Goal: Information Seeking & Learning: Learn about a topic

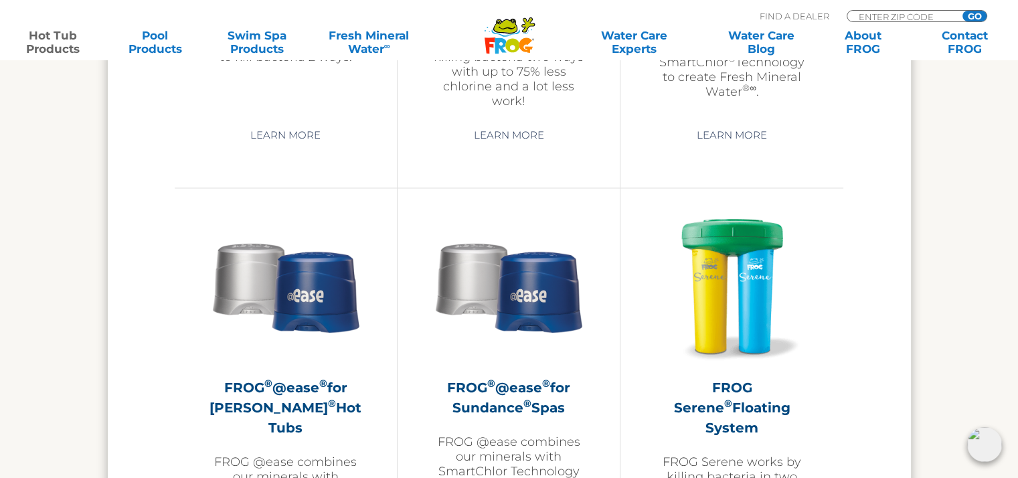
scroll to position [2249, 0]
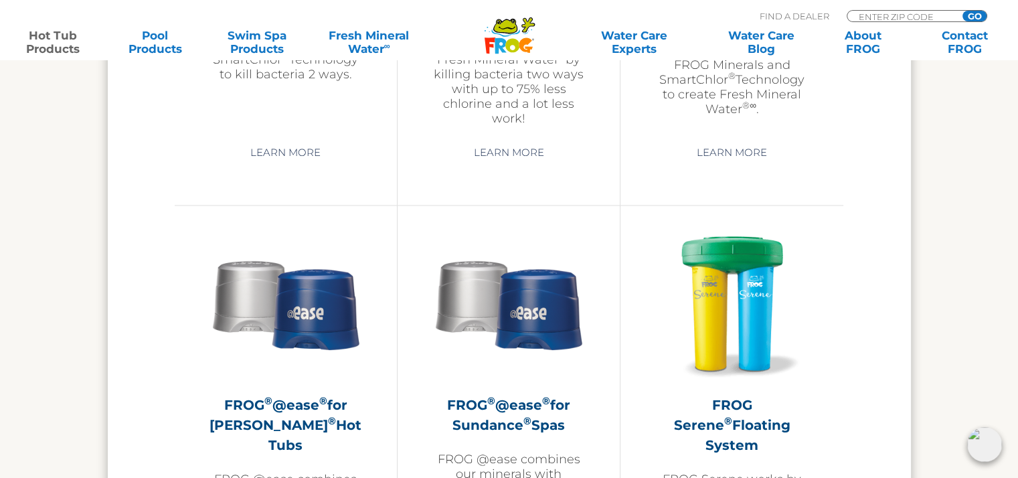
click at [1016, 246] on div "HOT TUB PRODUCTS Floating System In-Line System Bullfrog Spas Jacuzzi Hot Tubs …" at bounding box center [509, 358] width 1018 height 2513
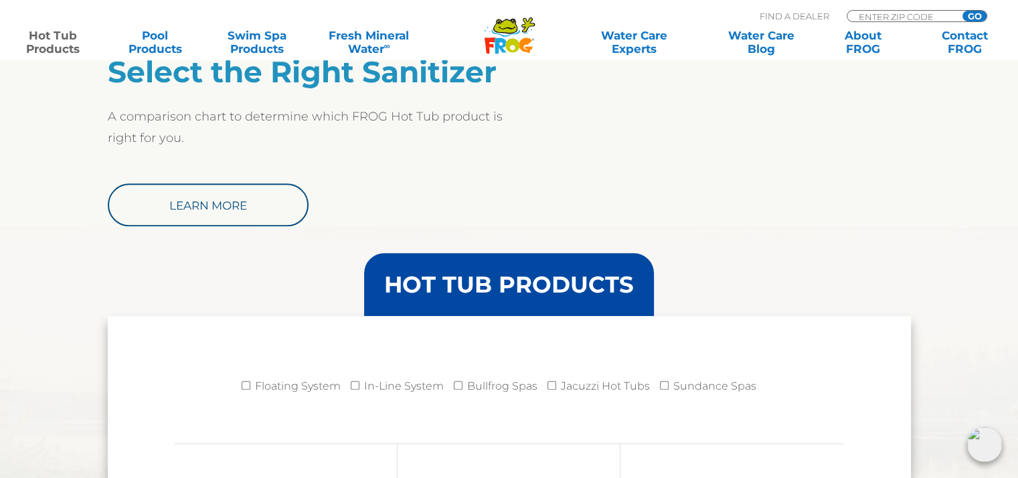
scroll to position [992, 0]
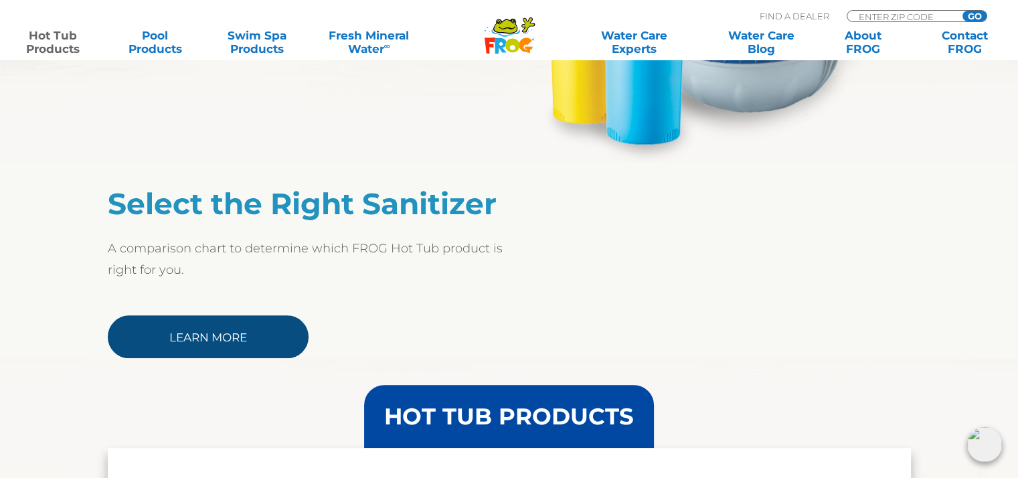
click at [190, 331] on link "Learn More" at bounding box center [208, 336] width 201 height 43
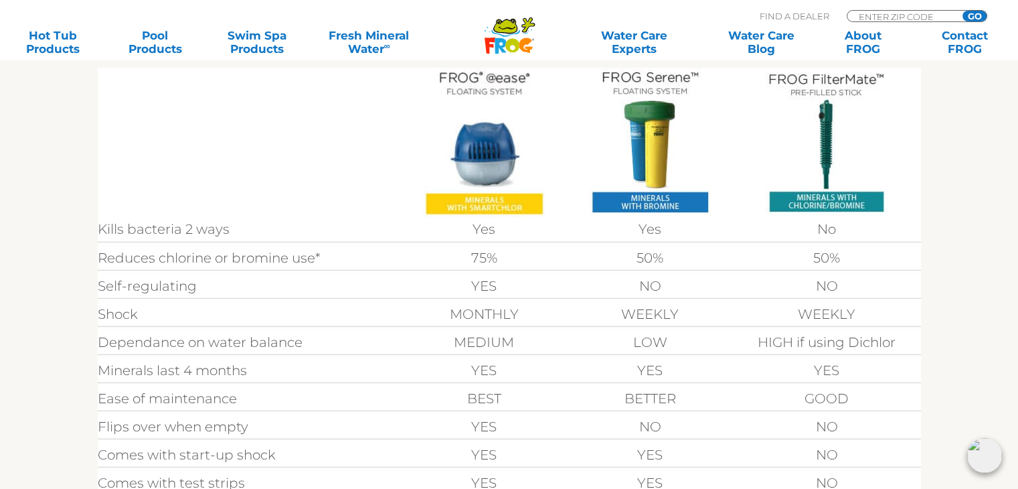
scroll to position [426, 0]
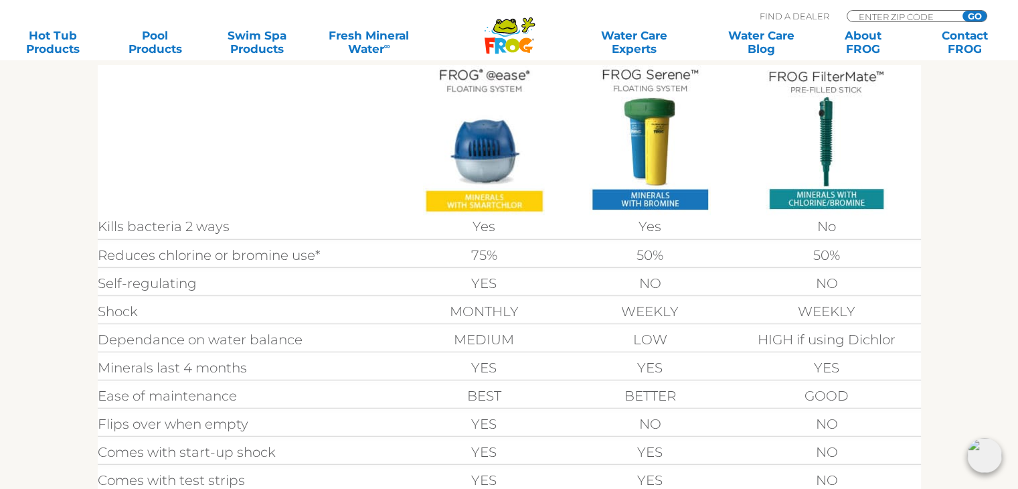
click at [490, 88] on img at bounding box center [484, 140] width 122 height 150
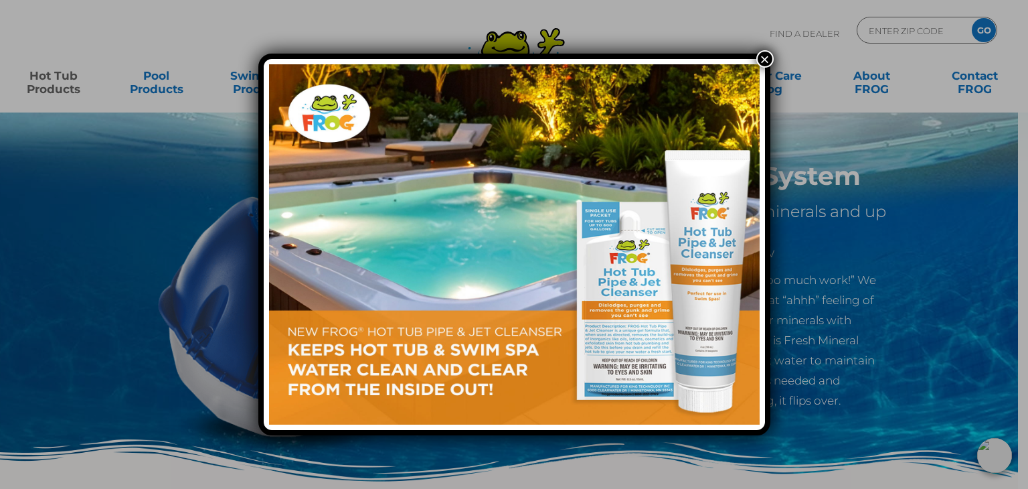
click at [762, 61] on button "×" at bounding box center [765, 58] width 17 height 17
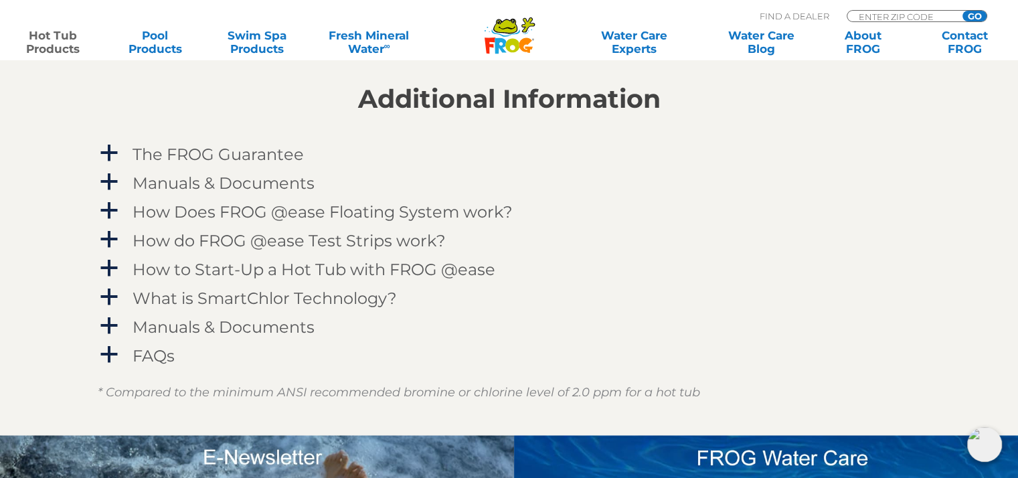
scroll to position [1336, 0]
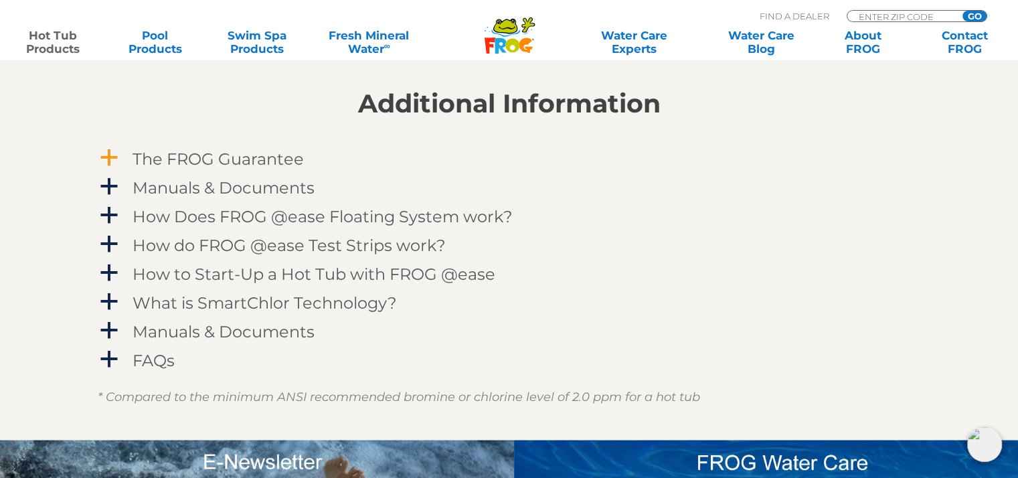
click at [112, 153] on span "a" at bounding box center [109, 158] width 20 height 20
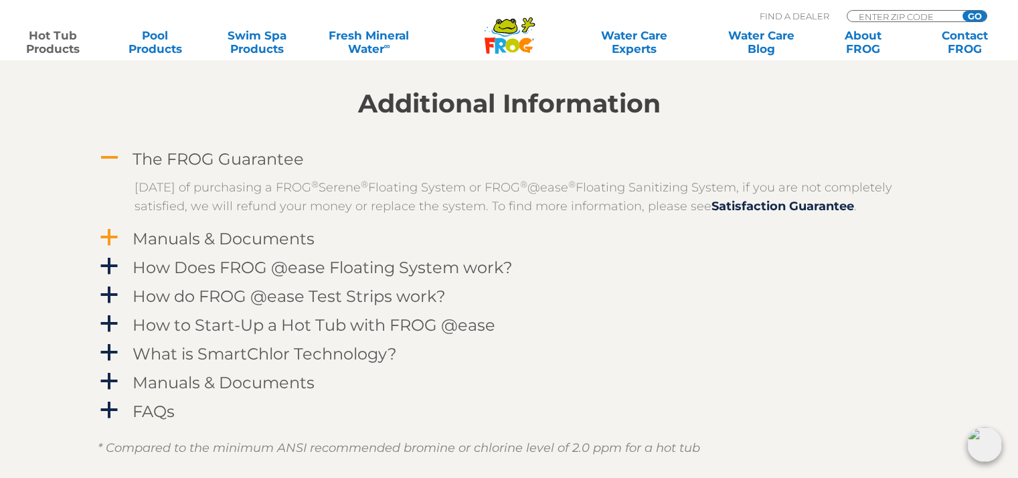
click at [109, 248] on span "a" at bounding box center [109, 238] width 20 height 20
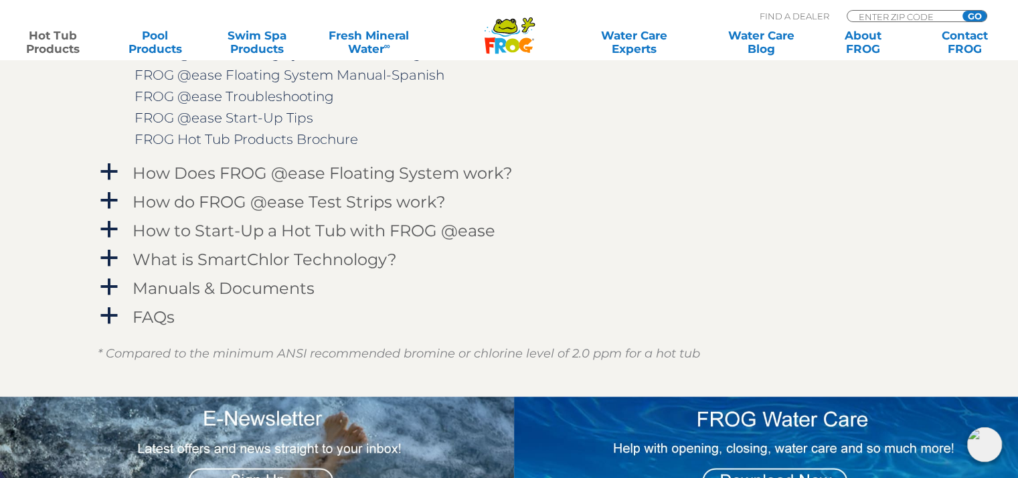
scroll to position [1562, 0]
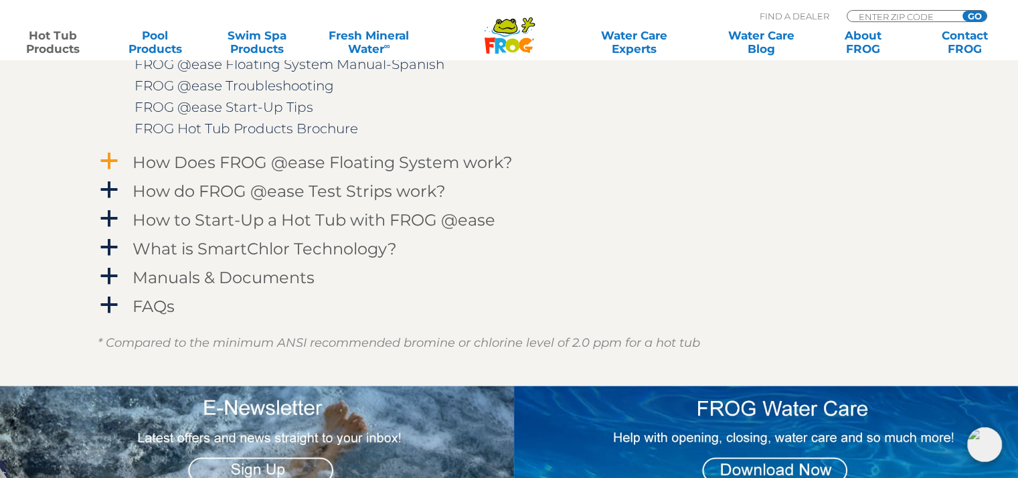
click at [112, 171] on span "a" at bounding box center [109, 161] width 20 height 20
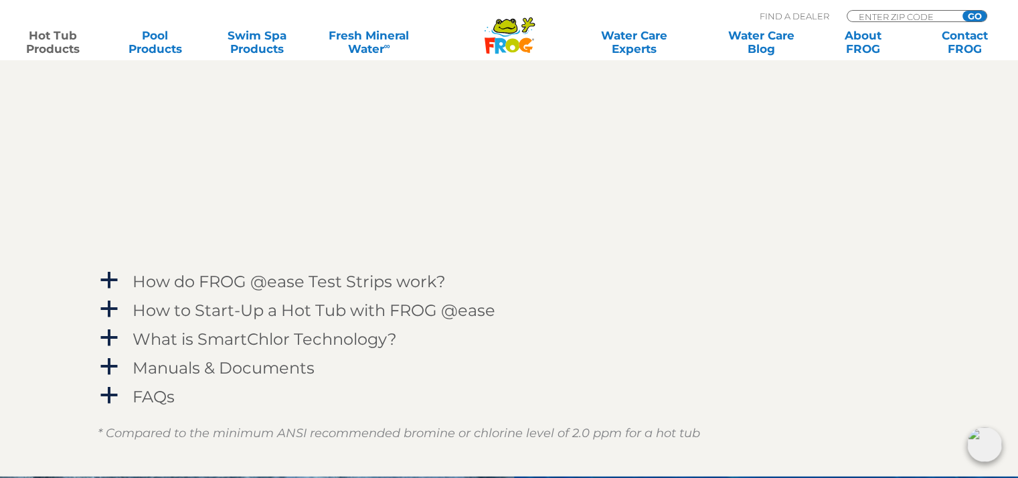
scroll to position [1848, 0]
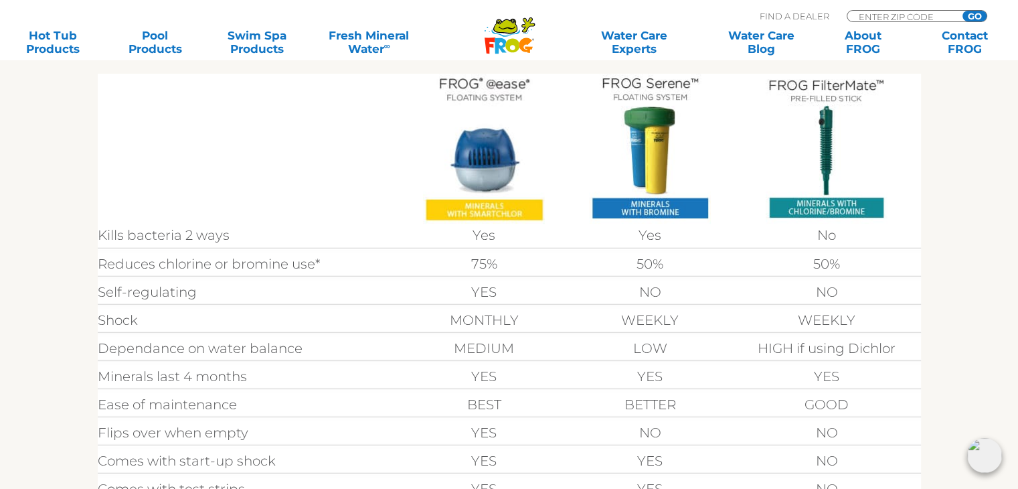
scroll to position [415, 0]
